Goal: Navigation & Orientation: Find specific page/section

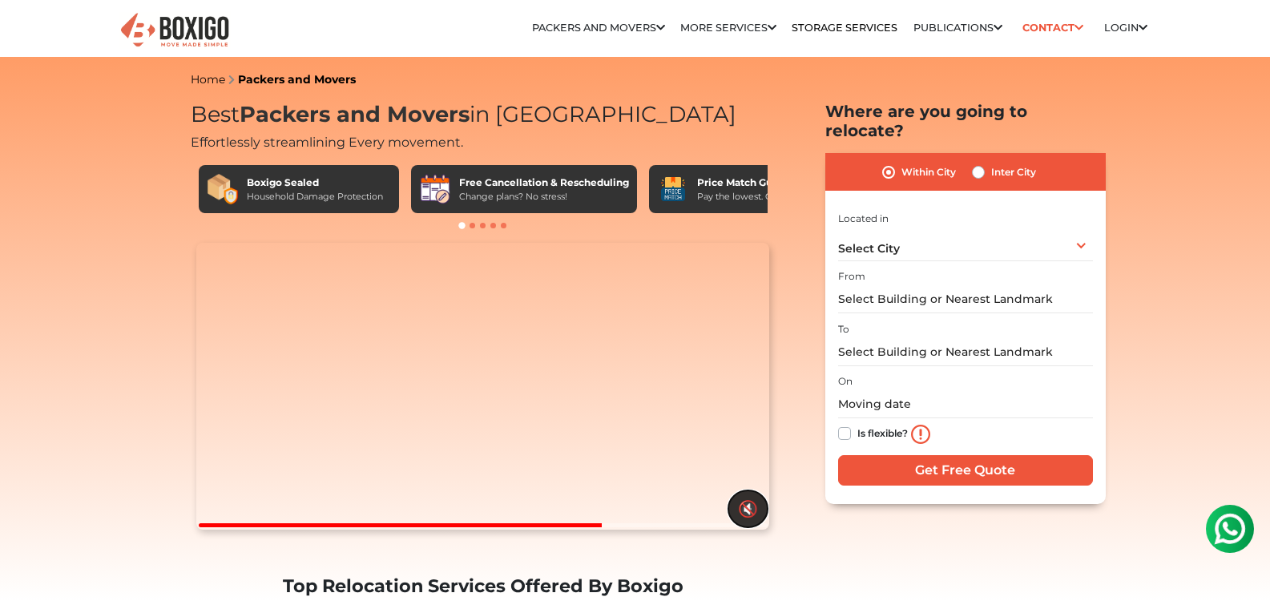
click at [755, 527] on button "🔇" at bounding box center [747, 508] width 39 height 37
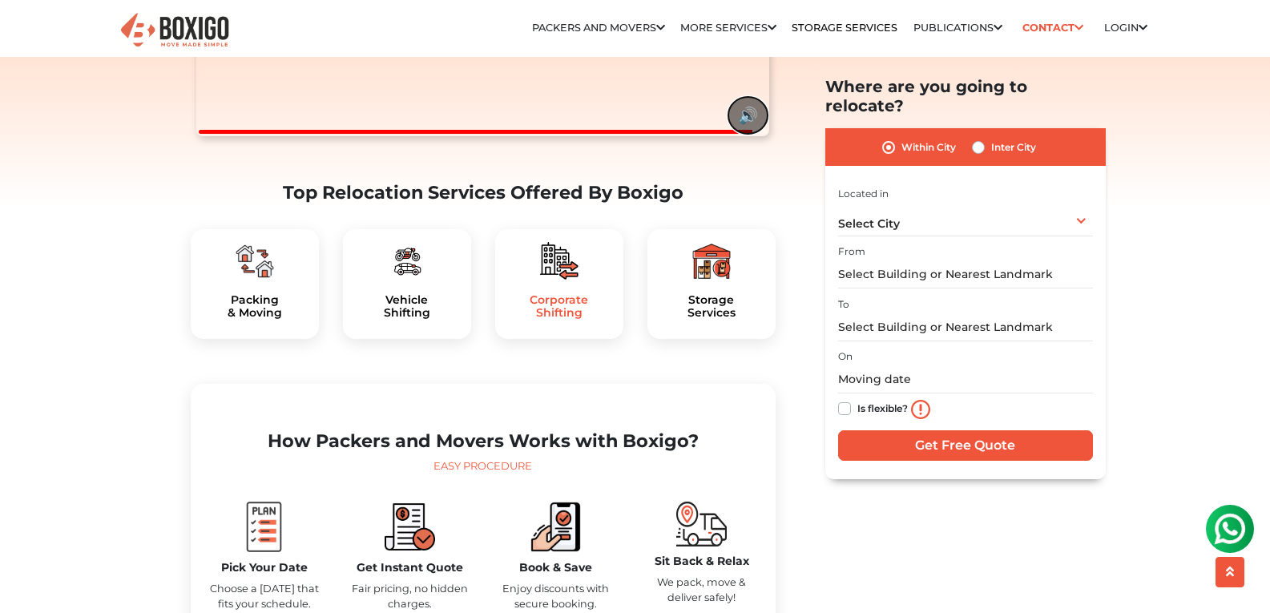
scroll to position [400, 0]
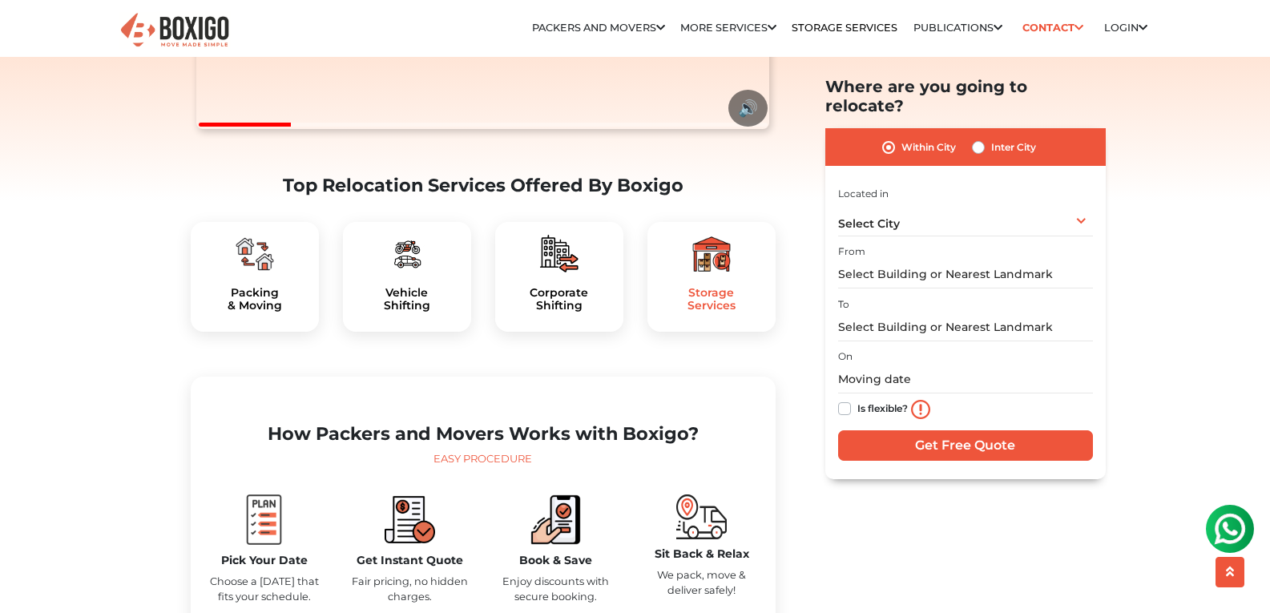
click at [703, 313] on h5 "Storage Services" at bounding box center [711, 299] width 103 height 27
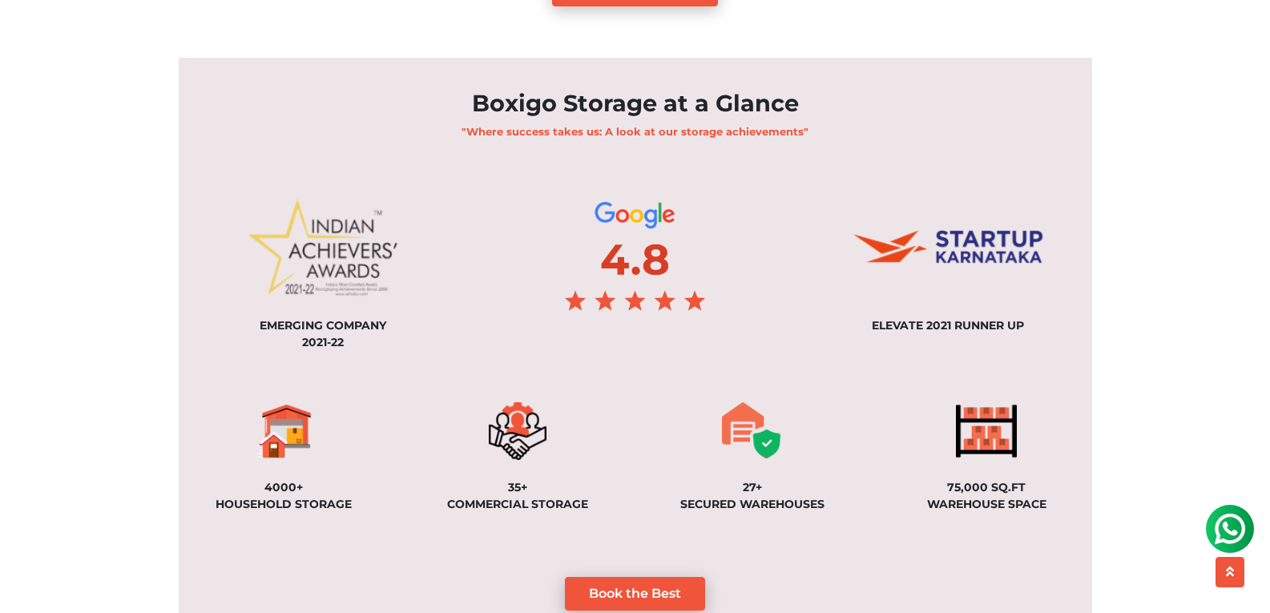
scroll to position [1201, 0]
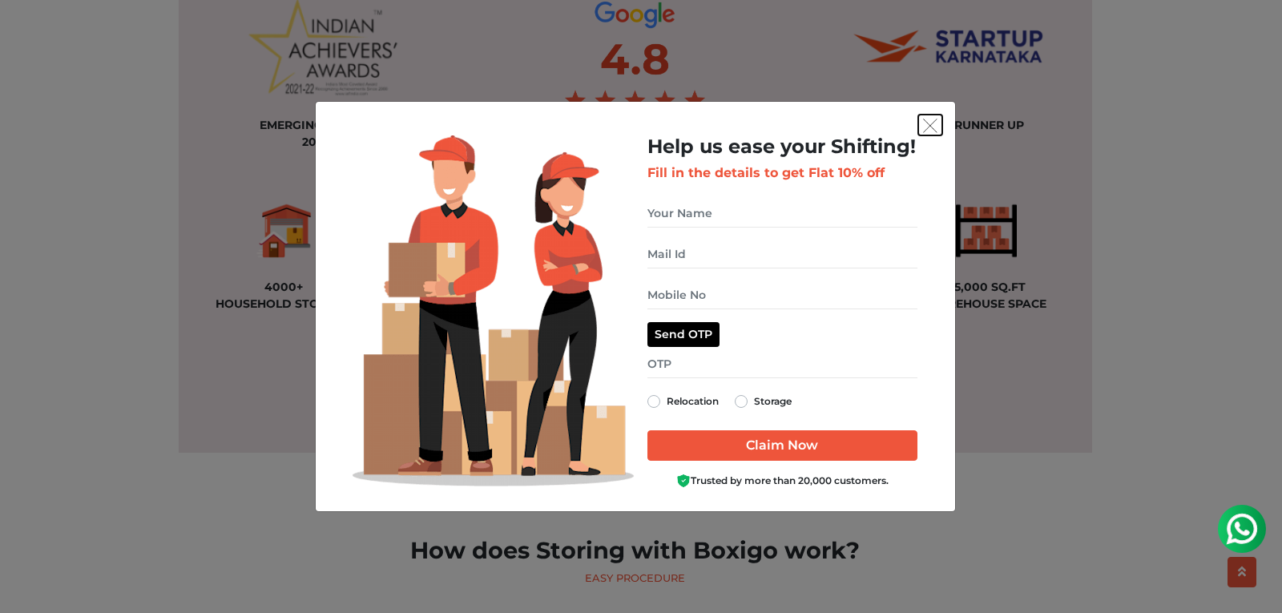
click at [931, 125] on img "get free quote dialog" at bounding box center [930, 126] width 14 height 14
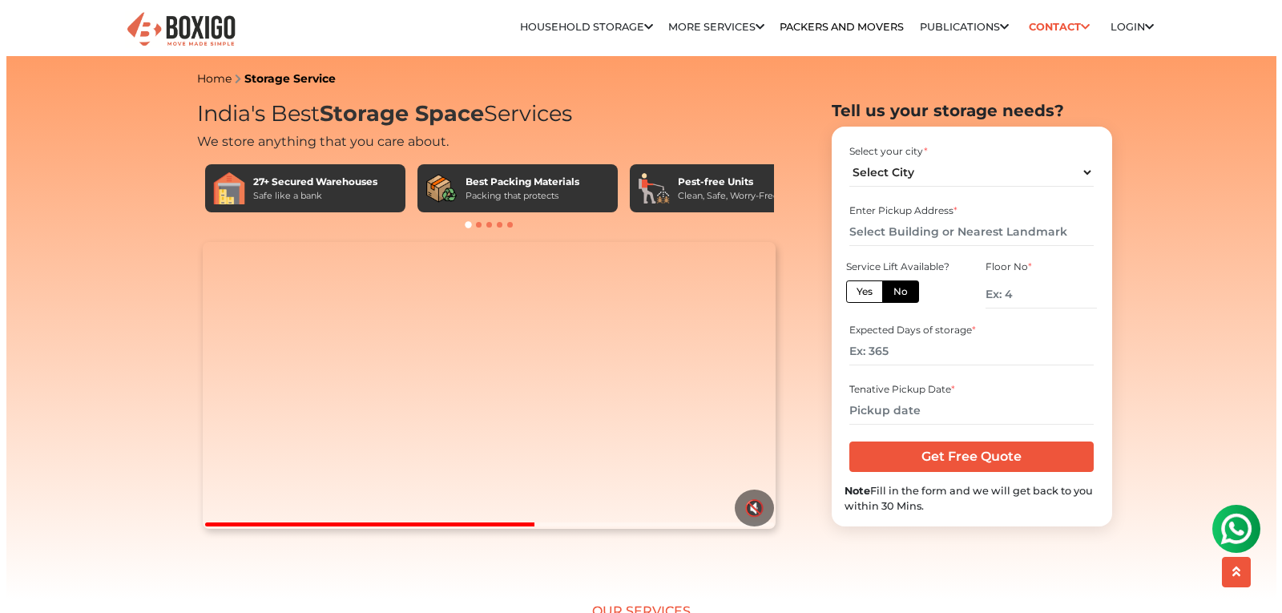
scroll to position [0, 0]
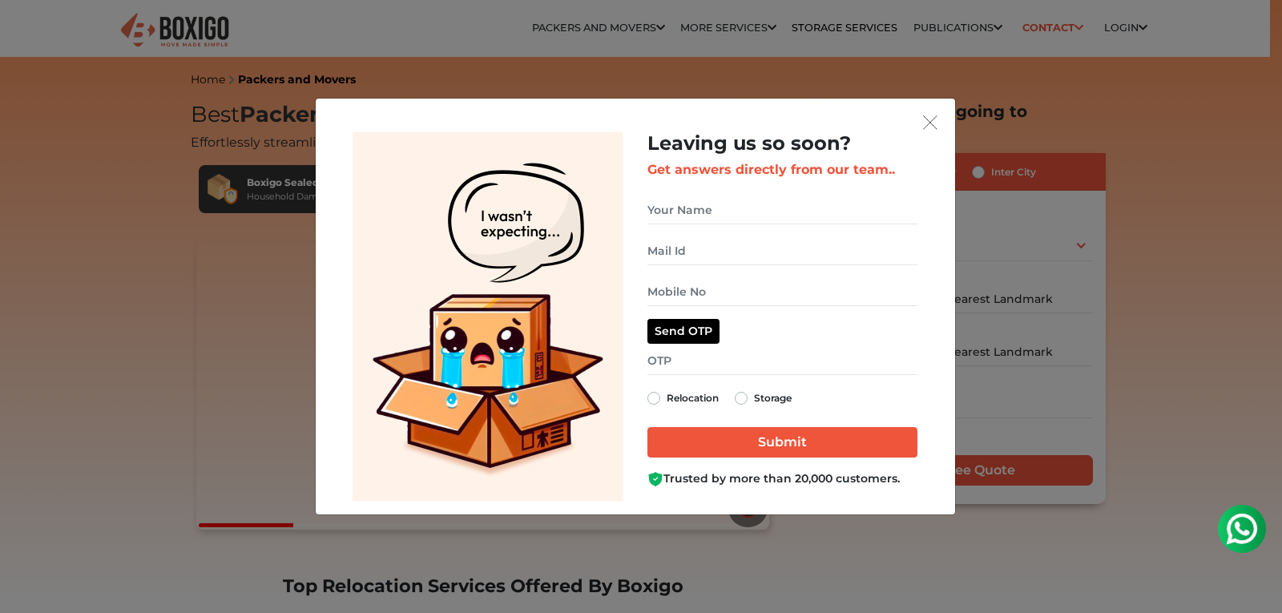
click at [619, 34] on div "Leaving us so soon? Get answers directly from our team.. Relocation Storage" at bounding box center [641, 306] width 1282 height 613
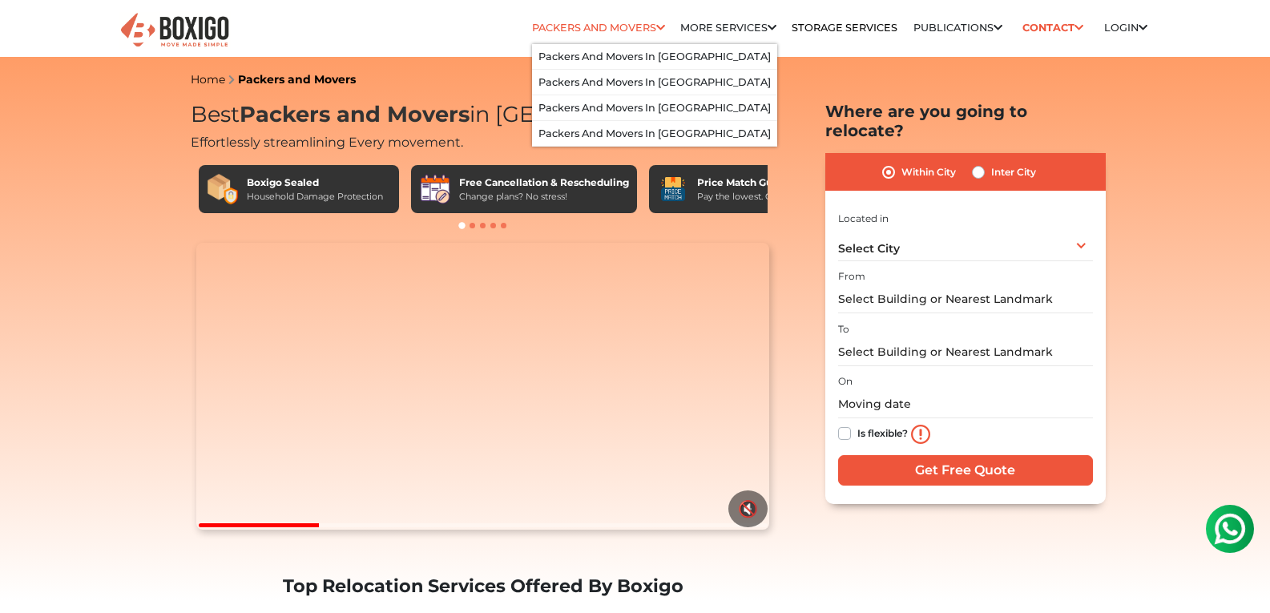
click at [586, 32] on link "Packers and Movers" at bounding box center [598, 28] width 133 height 12
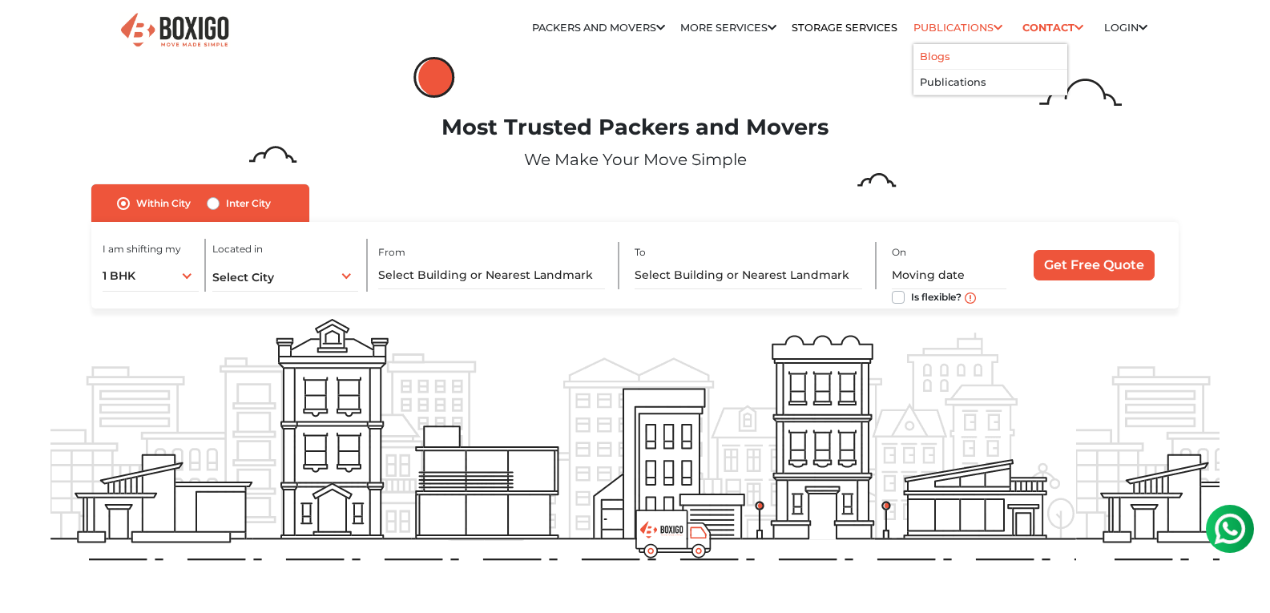
click at [936, 61] on link "Blogs" at bounding box center [935, 56] width 30 height 12
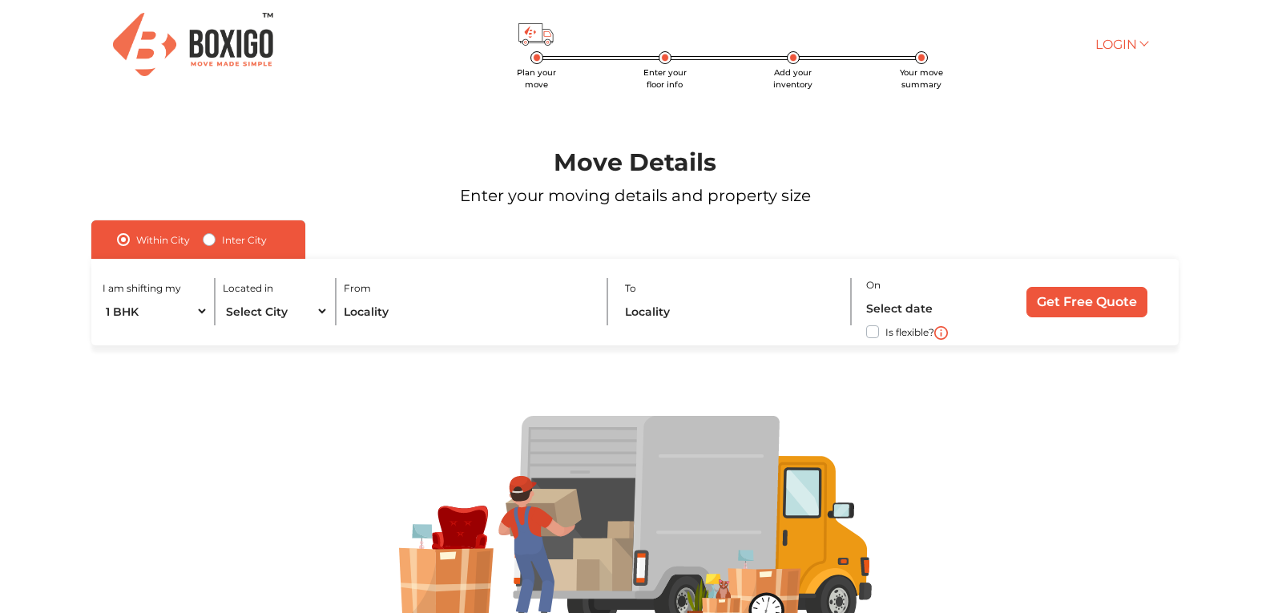
click at [1105, 41] on link "Login" at bounding box center [1120, 44] width 51 height 15
click at [1141, 70] on link "Customer" at bounding box center [1159, 69] width 128 height 30
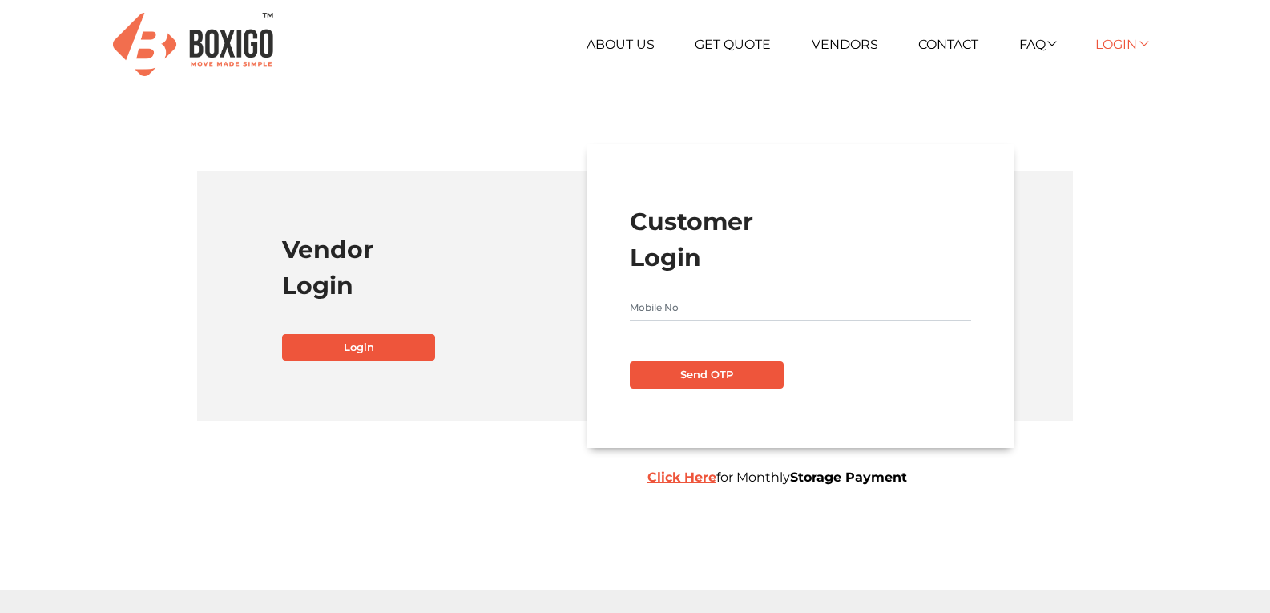
click at [1116, 39] on link "Login" at bounding box center [1120, 44] width 51 height 15
click at [1141, 101] on link "Vendor" at bounding box center [1159, 98] width 128 height 30
